Goal: Task Accomplishment & Management: Manage account settings

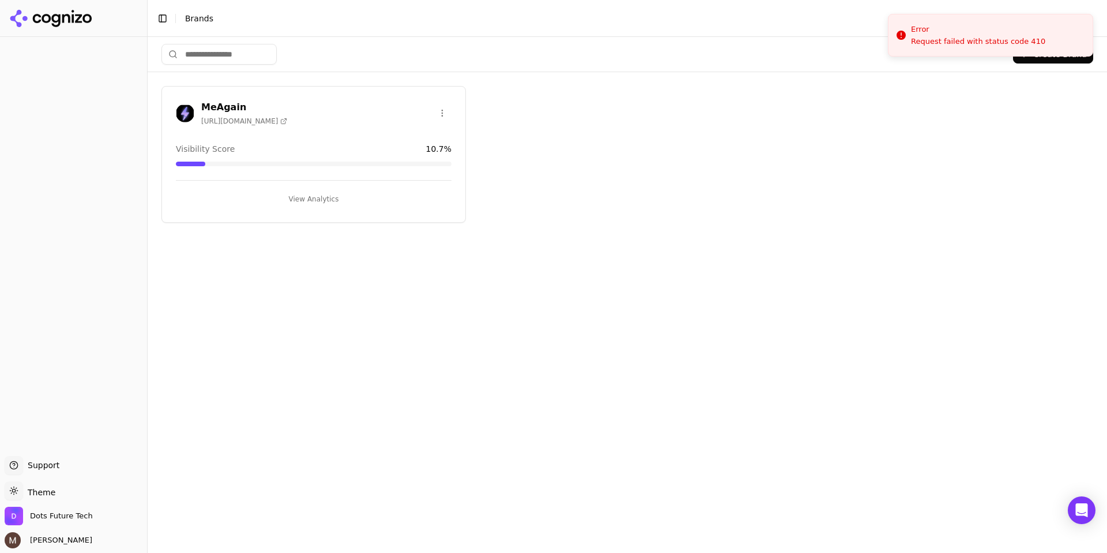
click at [224, 108] on h3 "MeAgain" at bounding box center [244, 107] width 86 height 14
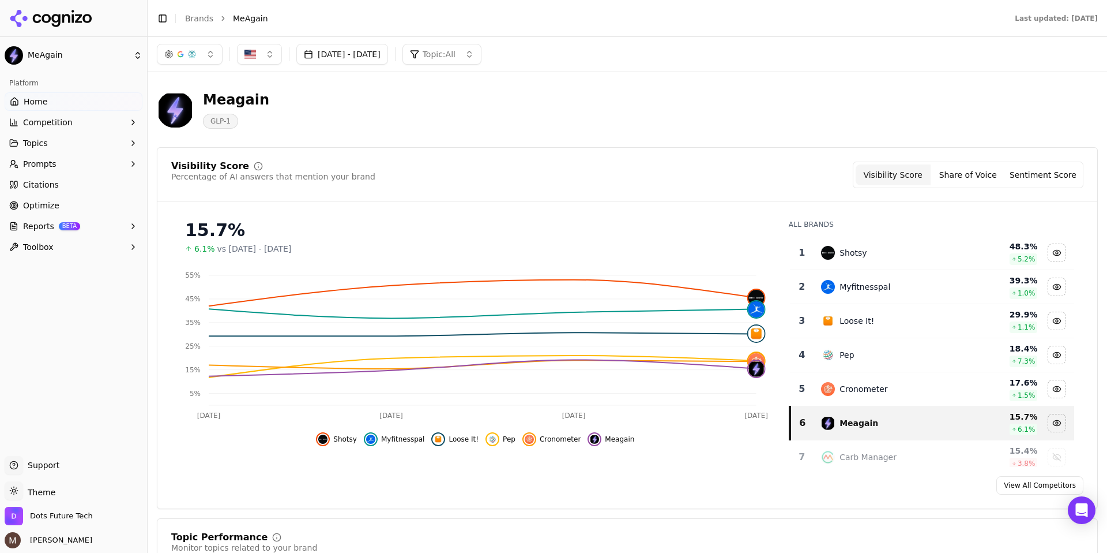
click at [388, 57] on button "[DATE] - [DATE]" at bounding box center [342, 54] width 92 height 21
click at [407, 181] on button "10" at bounding box center [405, 183] width 18 height 18
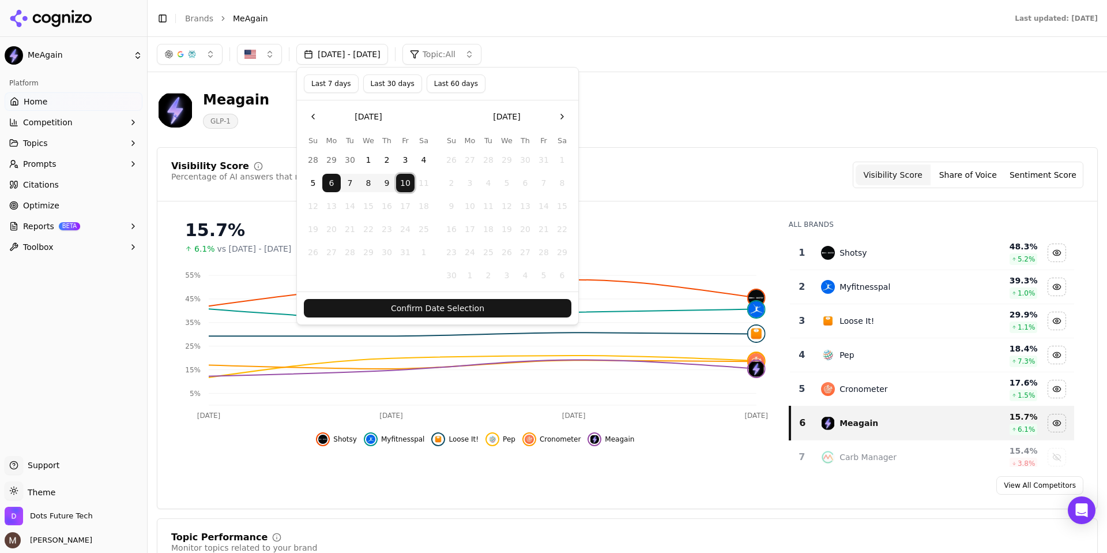
click at [366, 182] on button "8" at bounding box center [368, 183] width 18 height 18
click at [411, 182] on button "10" at bounding box center [405, 183] width 18 height 18
click at [367, 182] on button "8" at bounding box center [368, 183] width 18 height 18
click at [408, 181] on button "10" at bounding box center [405, 183] width 18 height 18
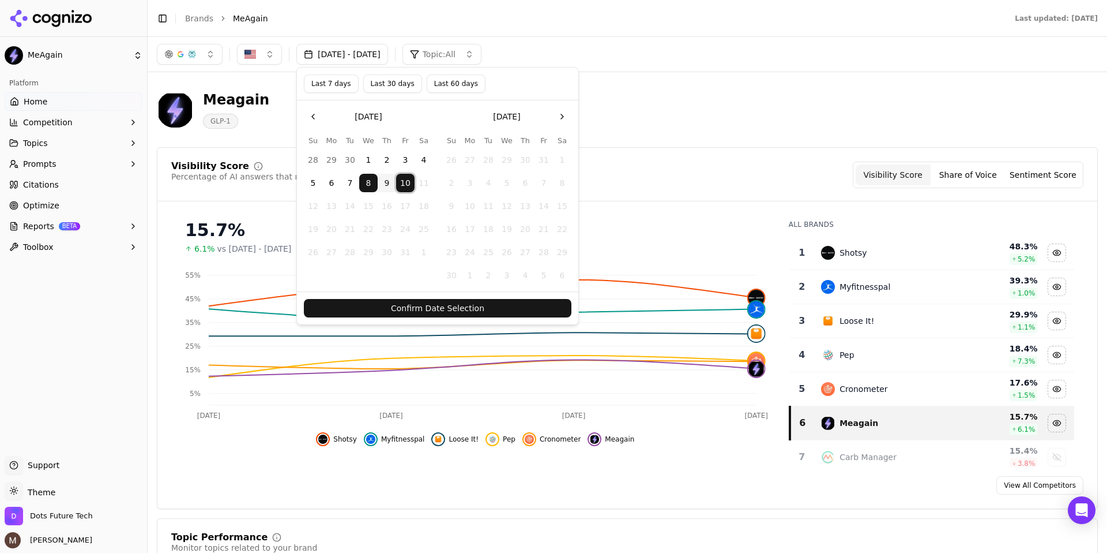
click at [427, 310] on button "Confirm Date Selection" at bounding box center [438, 308] width 268 height 18
